Goal: Use online tool/utility: Utilize a website feature to perform a specific function

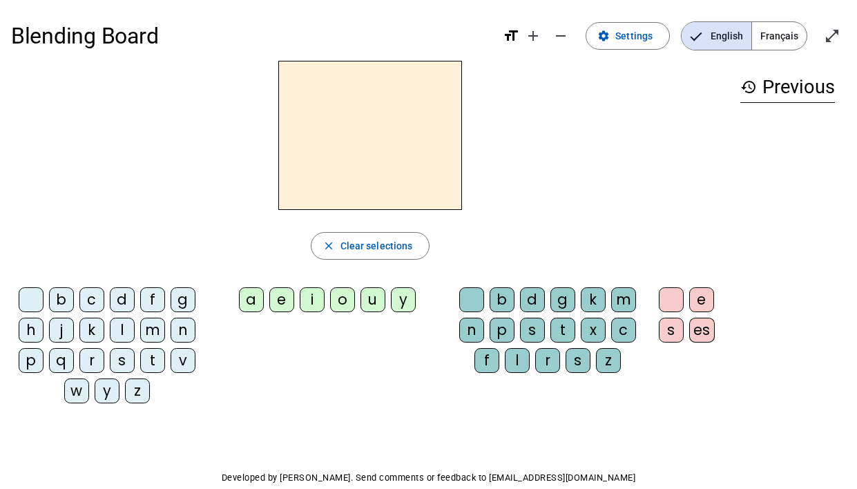
click at [153, 296] on div "f" at bounding box center [152, 299] width 25 height 25
click at [254, 298] on div "a" at bounding box center [251, 299] width 25 height 25
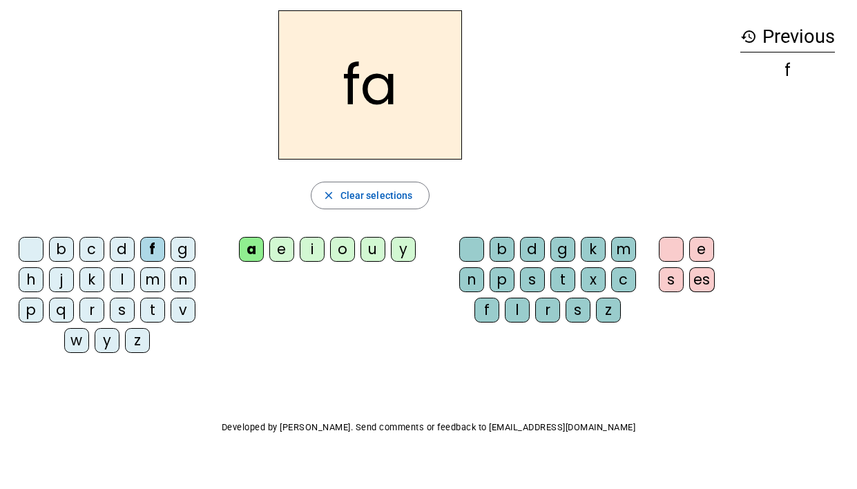
scroll to position [61, 0]
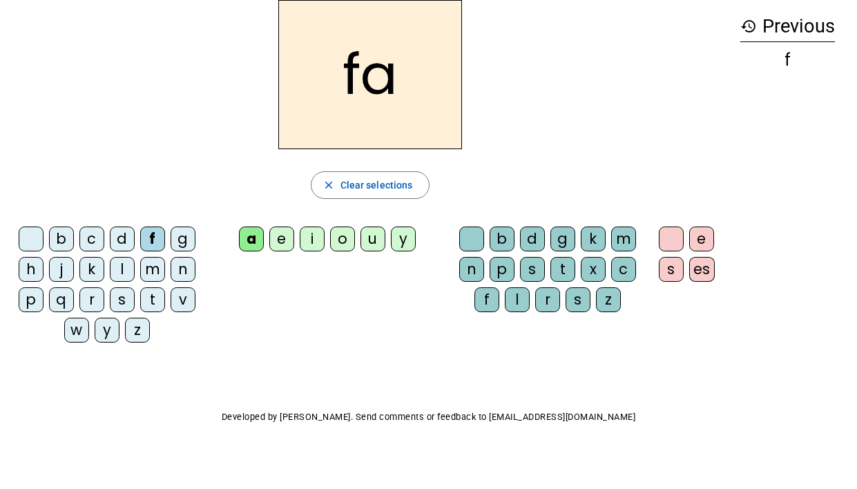
click at [405, 235] on div "y" at bounding box center [403, 239] width 25 height 25
click at [372, 247] on div "u" at bounding box center [373, 239] width 25 height 25
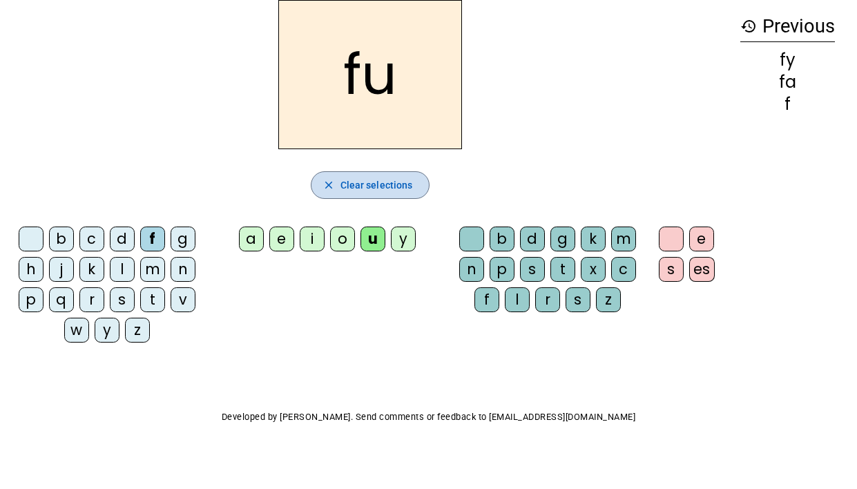
click at [372, 182] on span "Clear selections" at bounding box center [377, 185] width 73 height 17
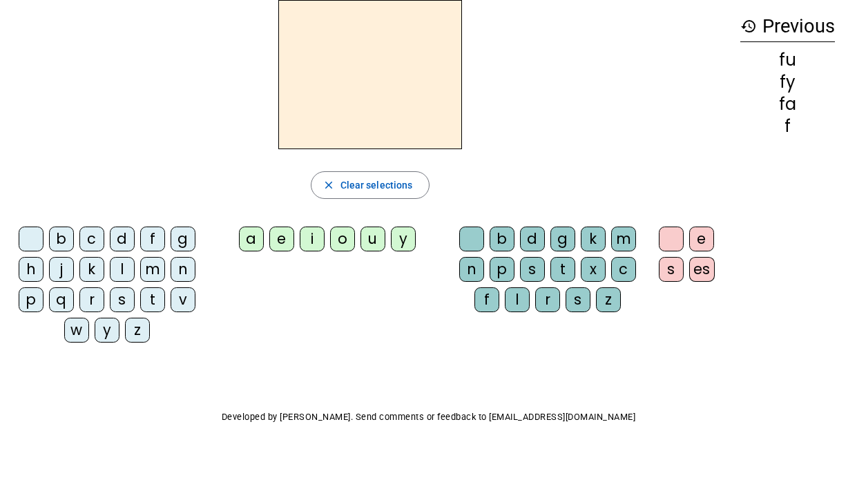
click at [506, 237] on div "b" at bounding box center [502, 239] width 25 height 25
click at [627, 238] on div "m" at bounding box center [623, 239] width 25 height 25
click at [526, 274] on div "s" at bounding box center [532, 269] width 25 height 25
click at [472, 227] on div at bounding box center [471, 239] width 25 height 25
click at [711, 266] on div "es" at bounding box center [702, 269] width 26 height 25
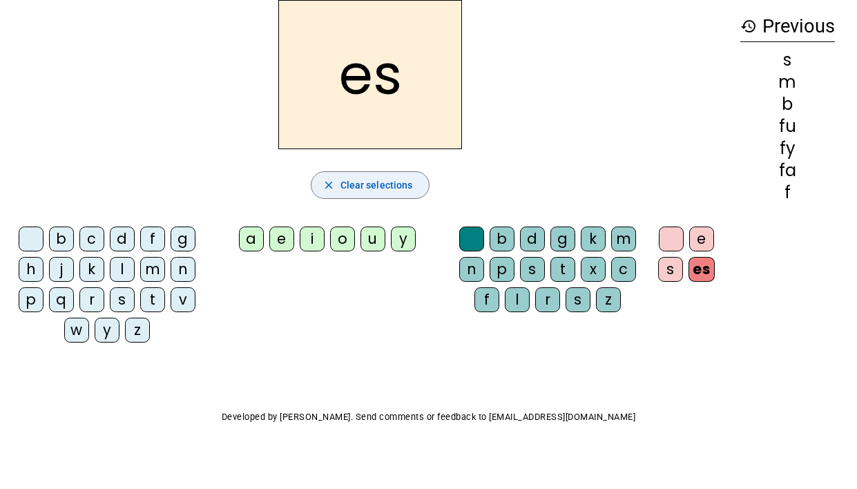
click at [416, 181] on span "button" at bounding box center [371, 185] width 118 height 33
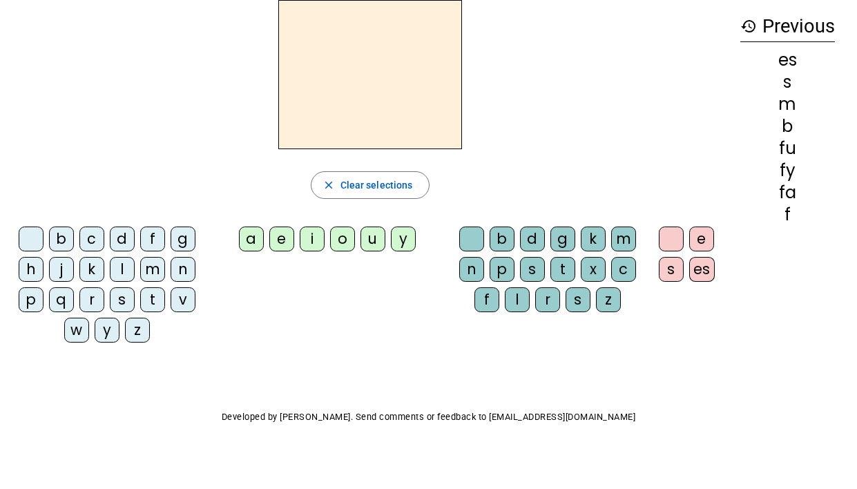
scroll to position [69, 0]
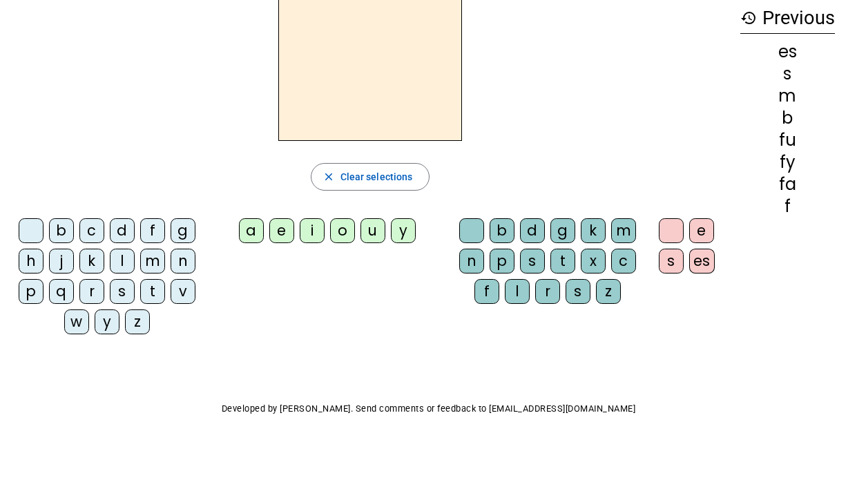
click at [343, 224] on div "o" at bounding box center [342, 230] width 25 height 25
click at [477, 260] on div "n" at bounding box center [471, 261] width 25 height 25
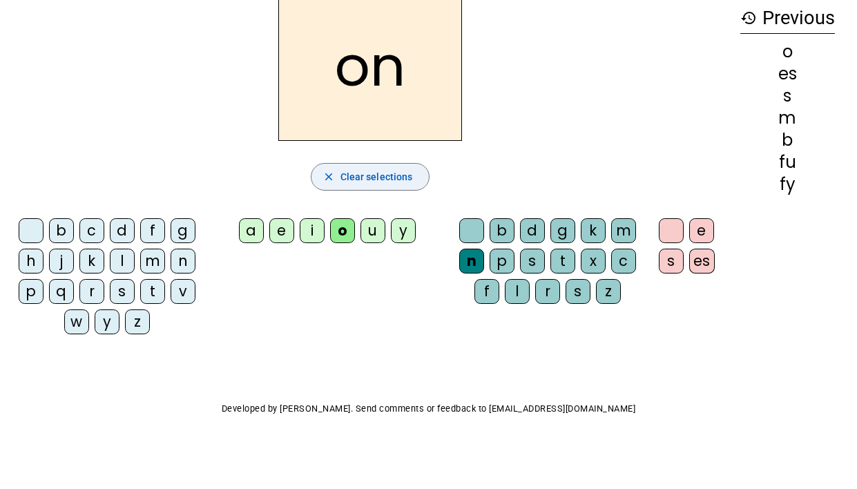
click at [393, 175] on span "Clear selections" at bounding box center [377, 177] width 73 height 17
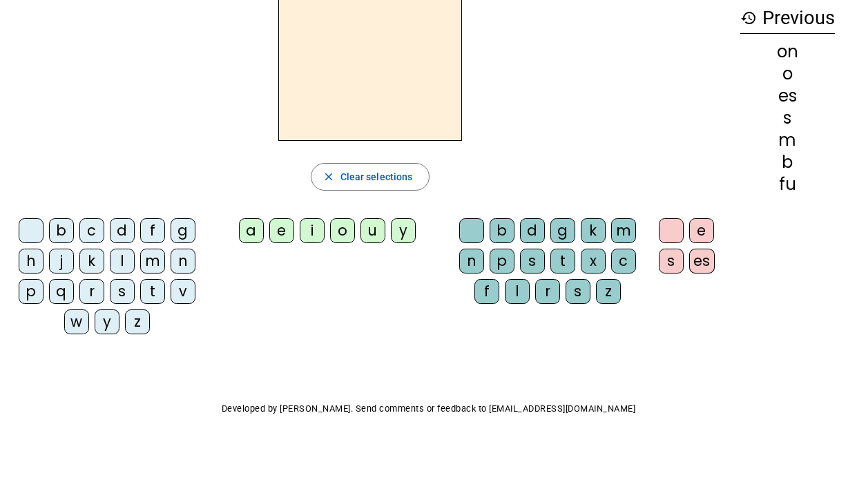
click at [273, 234] on div "e" at bounding box center [281, 230] width 25 height 25
click at [258, 230] on div "a" at bounding box center [251, 230] width 25 height 25
click at [377, 229] on div "u" at bounding box center [373, 230] width 25 height 25
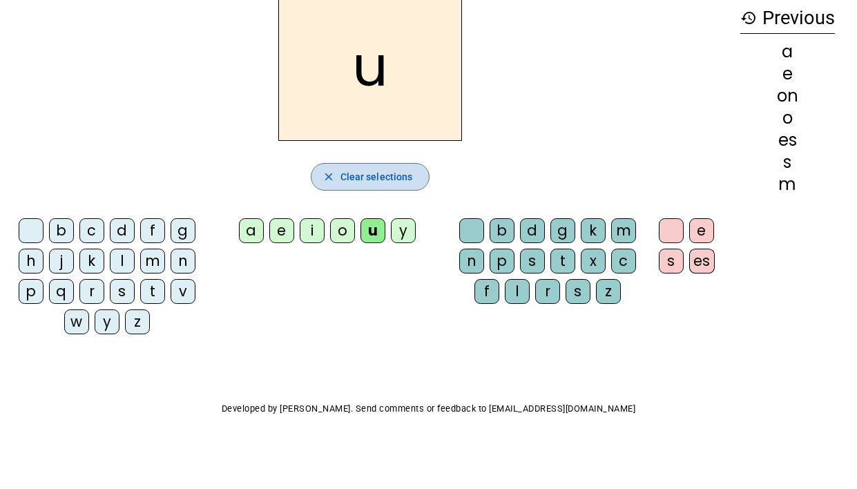
click at [388, 176] on span "Clear selections" at bounding box center [377, 177] width 73 height 17
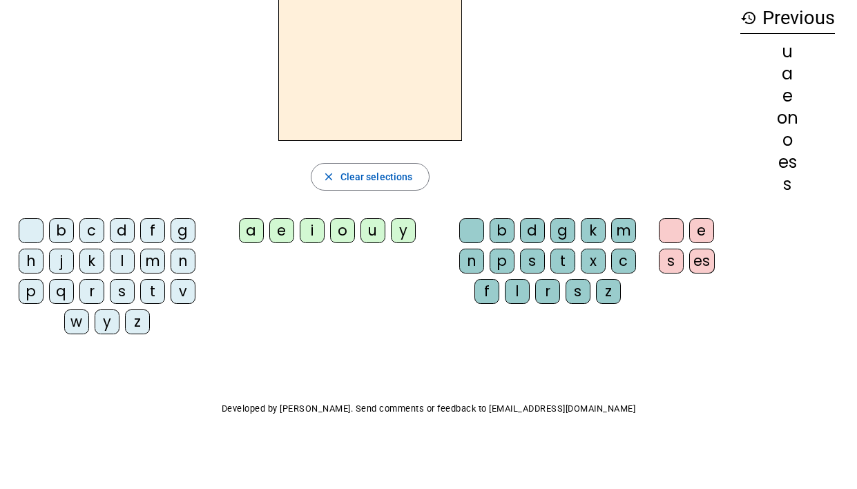
scroll to position [0, 0]
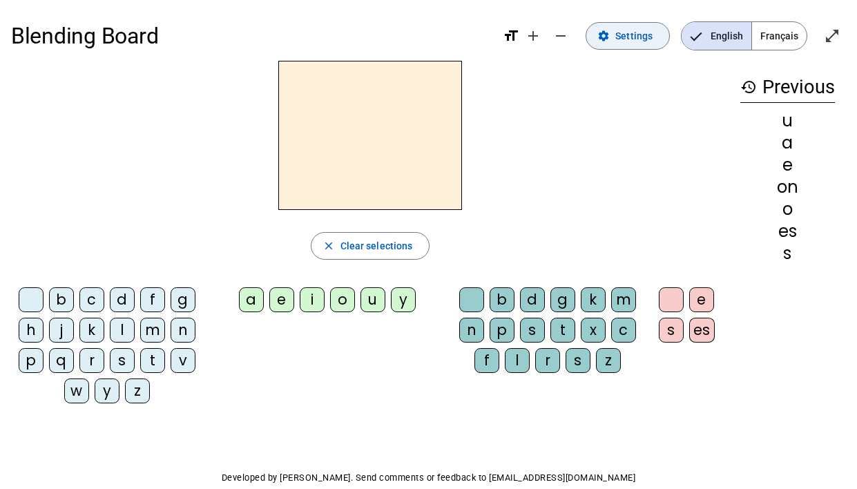
click at [610, 35] on mat-icon "settings" at bounding box center [604, 36] width 12 height 12
